Goal: Task Accomplishment & Management: Manage account settings

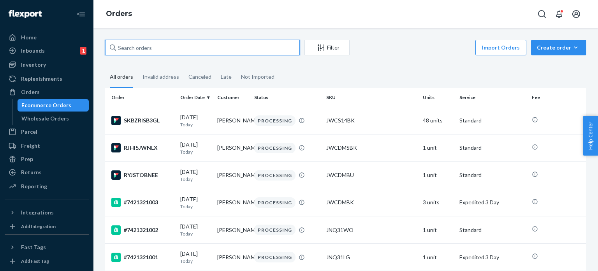
click at [142, 48] on input "text" at bounding box center [202, 48] width 195 height 16
paste input "#7421301659"
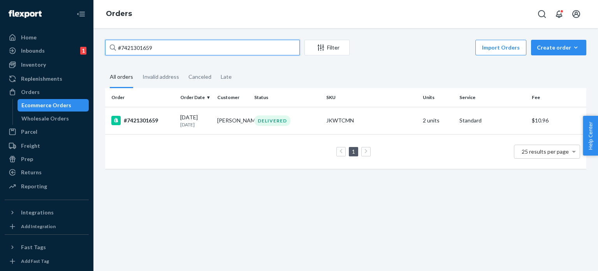
type input "#7421301659"
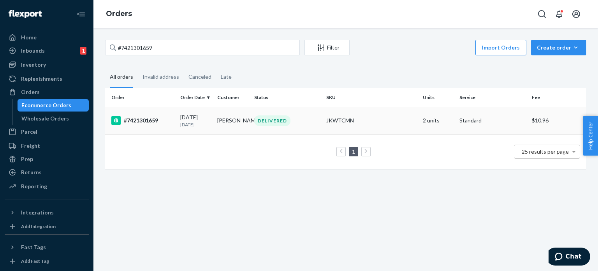
click at [178, 124] on td "[DATE] [DATE]" at bounding box center [195, 120] width 37 height 27
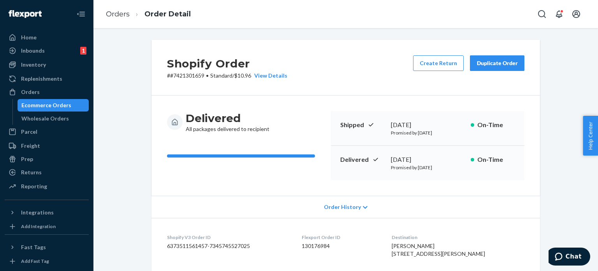
drag, startPoint x: 58, startPoint y: 105, endPoint x: 75, endPoint y: 107, distance: 17.2
click at [58, 105] on div "Ecommerce Orders" at bounding box center [46, 105] width 50 height 8
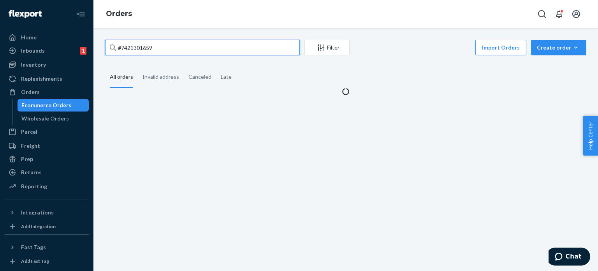
click at [157, 51] on input "#7421301659" at bounding box center [202, 48] width 195 height 16
paste input "20316"
type input "#7421320316"
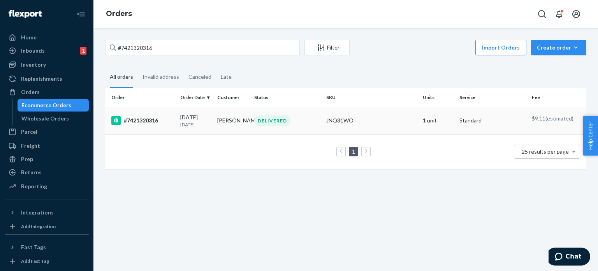
click at [185, 113] on div "[DATE] [DATE]" at bounding box center [195, 120] width 31 height 14
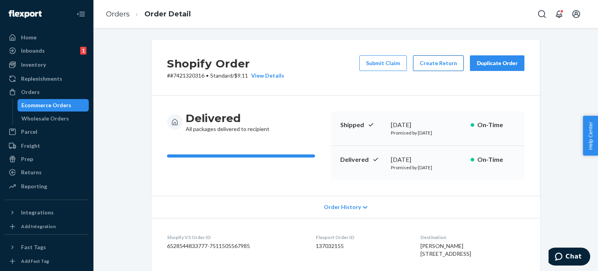
click at [423, 68] on button "Create Return" at bounding box center [438, 63] width 51 height 16
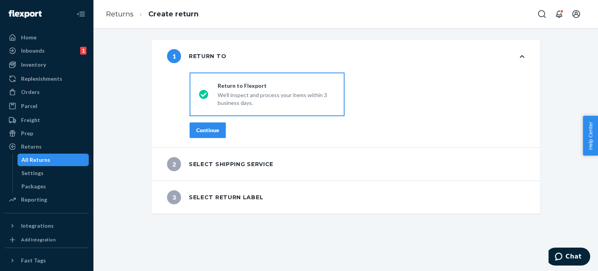
click at [201, 129] on div "Continue" at bounding box center [207, 130] width 23 height 8
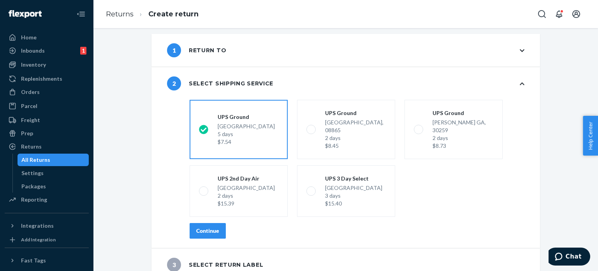
scroll to position [8, 0]
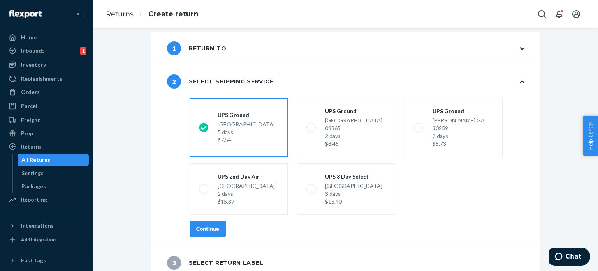
click at [214, 225] on div "Continue" at bounding box center [207, 229] width 23 height 8
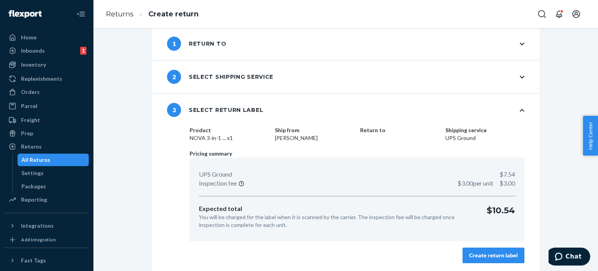
scroll to position [14, 0]
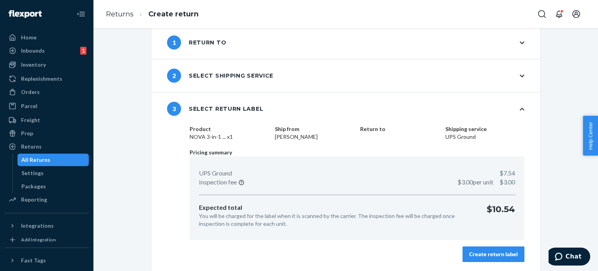
click at [505, 256] on div "Create return label" at bounding box center [493, 254] width 49 height 8
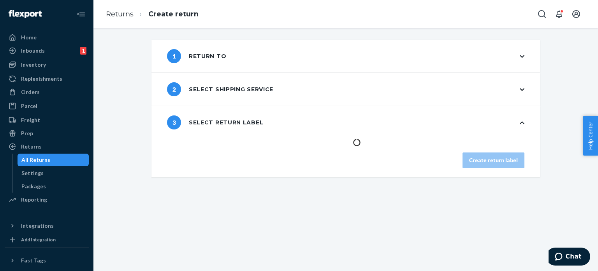
scroll to position [0, 0]
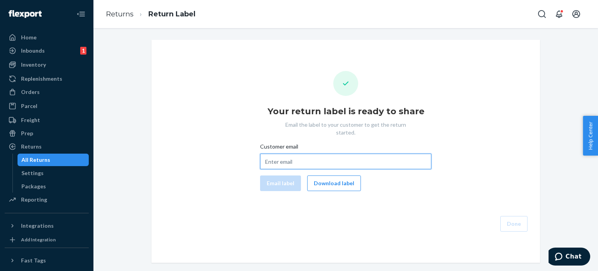
click at [283, 153] on input "Customer email" at bounding box center [345, 161] width 171 height 16
paste input "[EMAIL_ADDRESS][PERSON_NAME][DOMAIN_NAME]"
type input "[EMAIL_ADDRESS][PERSON_NAME][DOMAIN_NAME]"
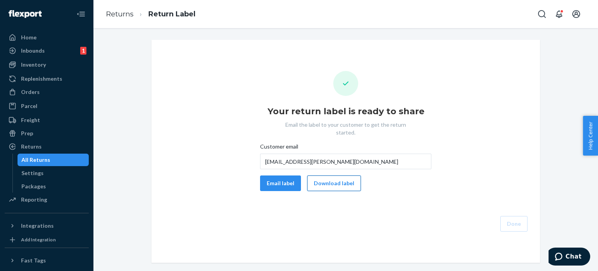
drag, startPoint x: 273, startPoint y: 176, endPoint x: 308, endPoint y: 171, distance: 36.2
click at [273, 175] on button "Email label" at bounding box center [280, 183] width 41 height 16
click at [335, 175] on button "Download label" at bounding box center [334, 183] width 54 height 16
